Goal: Transaction & Acquisition: Book appointment/travel/reservation

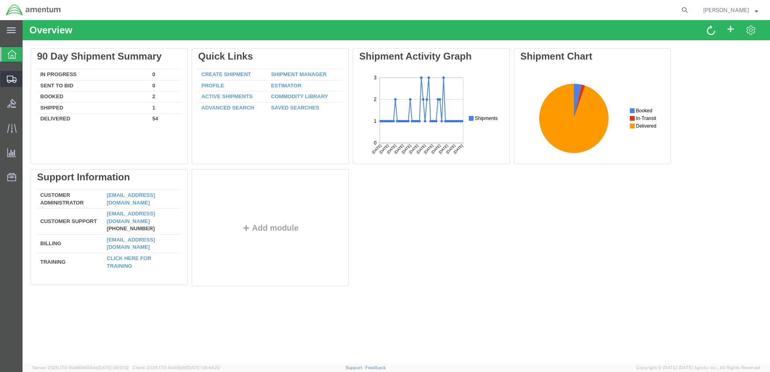
click at [6, 81] on div at bounding box center [11, 79] width 23 height 16
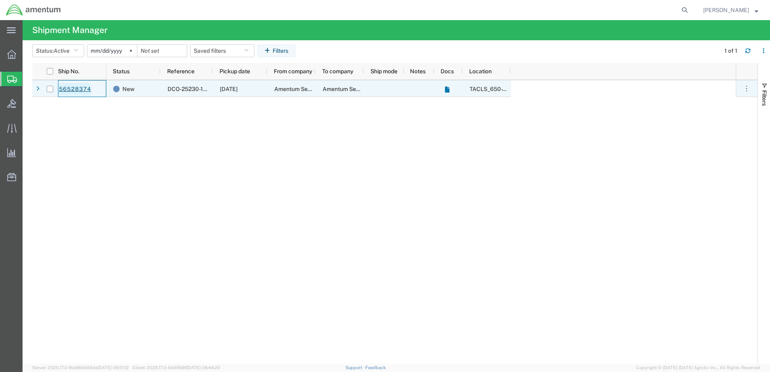
click at [79, 87] on link "56528374" at bounding box center [74, 89] width 33 height 13
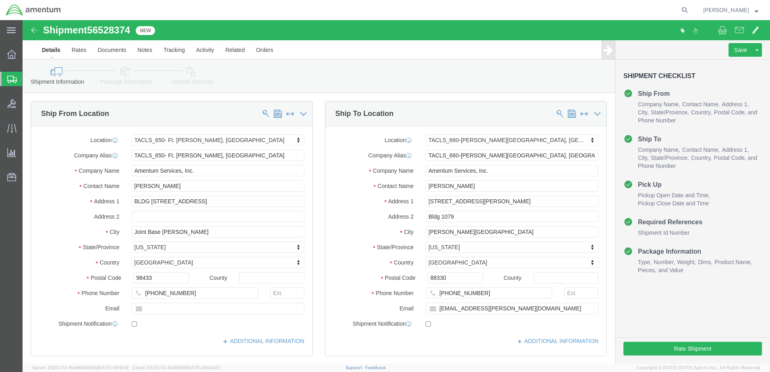
select select "42724"
select select "42729"
click button "Rate Shipment"
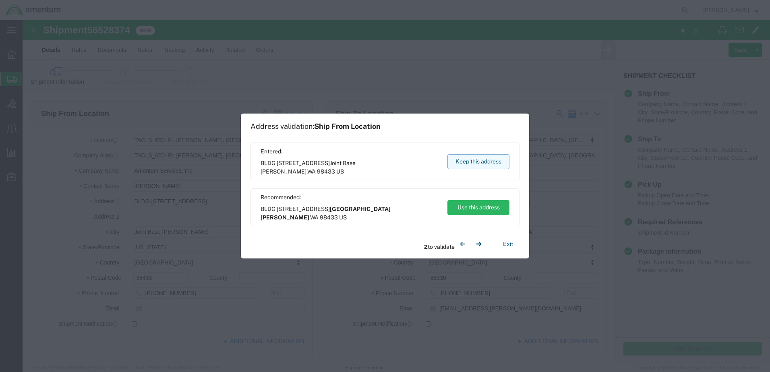
click at [482, 163] on button "Keep this address" at bounding box center [478, 161] width 62 height 15
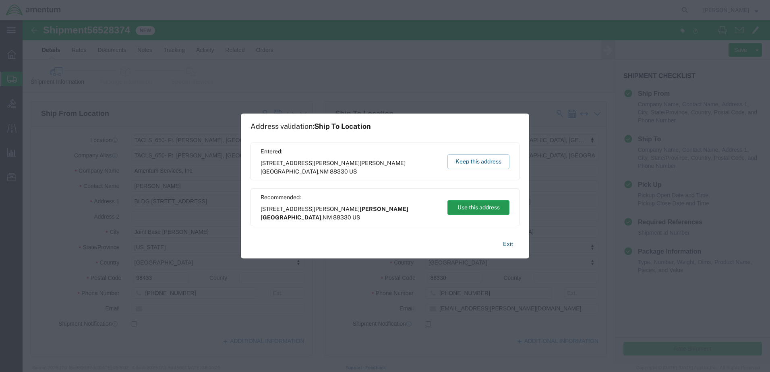
drag, startPoint x: 462, startPoint y: 188, endPoint x: 485, endPoint y: 208, distance: 30.2
click at [485, 208] on button "Use this address" at bounding box center [478, 207] width 62 height 15
type input "[PERSON_NAME][GEOGRAPHIC_DATA]"
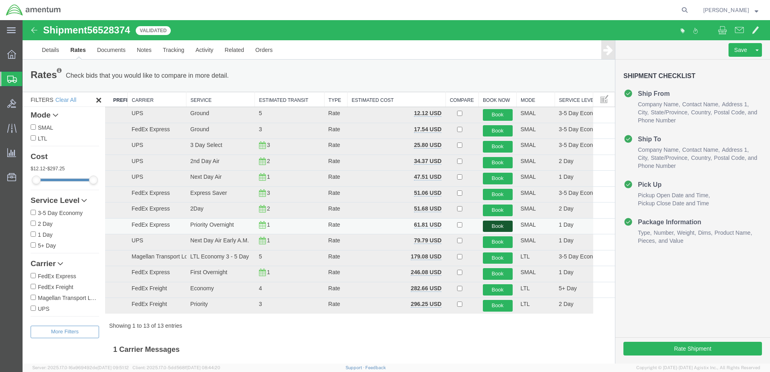
click at [491, 225] on button "Book" at bounding box center [498, 227] width 30 height 12
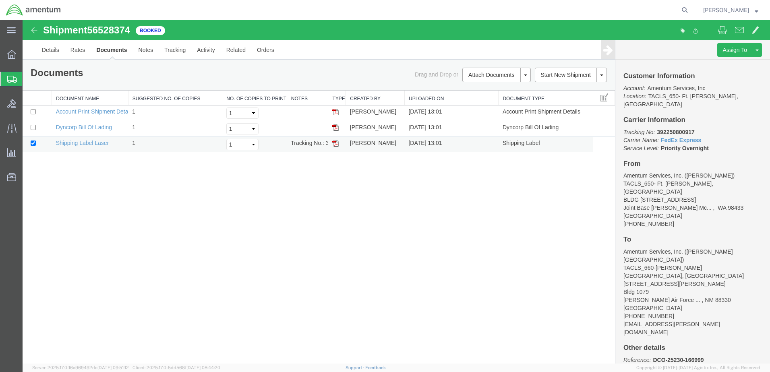
click at [338, 143] on img at bounding box center [335, 143] width 6 height 6
drag, startPoint x: 336, startPoint y: 126, endPoint x: 133, endPoint y: 127, distance: 203.2
click at [336, 126] on img at bounding box center [335, 127] width 6 height 6
